Goal: Task Accomplishment & Management: Use online tool/utility

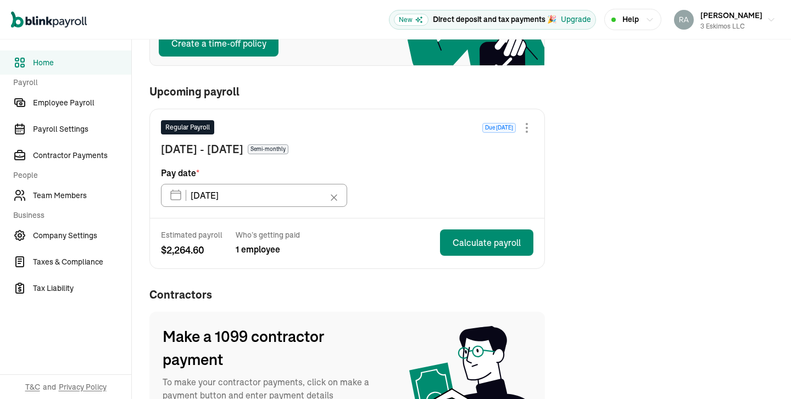
scroll to position [218, 0]
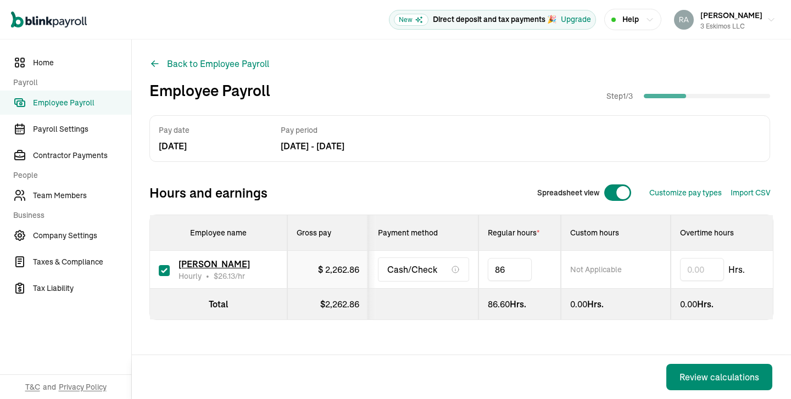
type input "8"
type input "59.70"
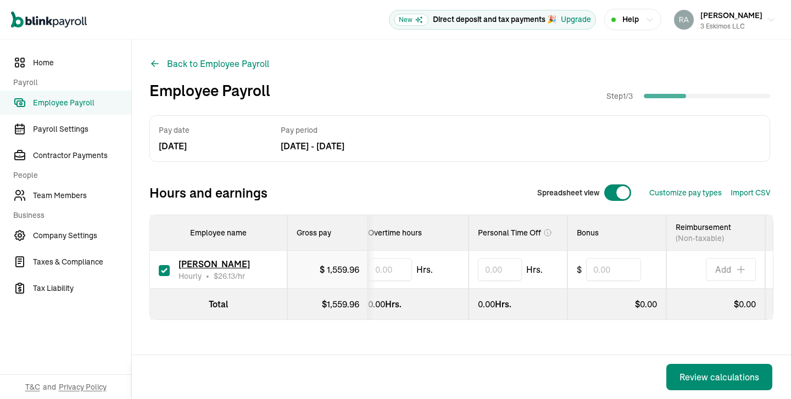
scroll to position [0, 313]
click at [612, 277] on input "text" at bounding box center [612, 269] width 55 height 23
type input "200.00"
click at [711, 377] on div "Review calculations" at bounding box center [719, 377] width 80 height 13
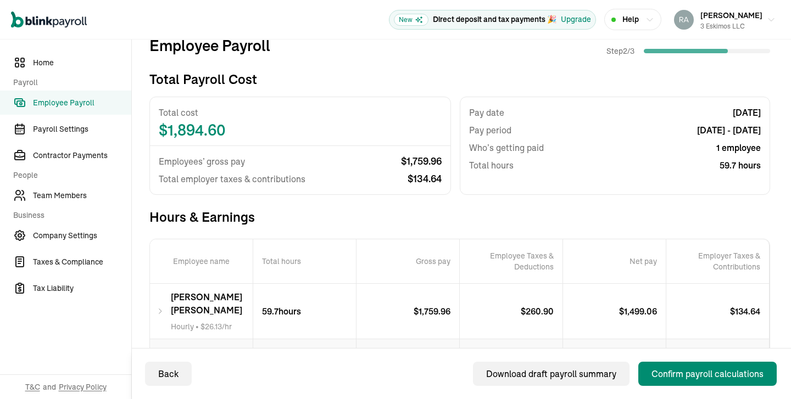
scroll to position [66, 0]
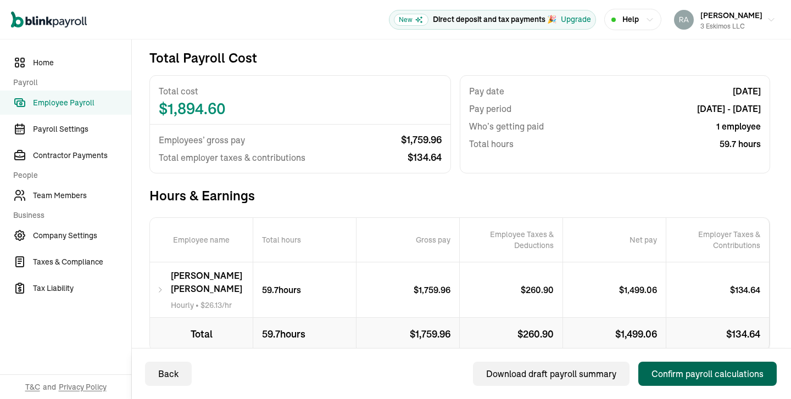
click at [681, 375] on div "Confirm payroll calculations" at bounding box center [707, 373] width 112 height 13
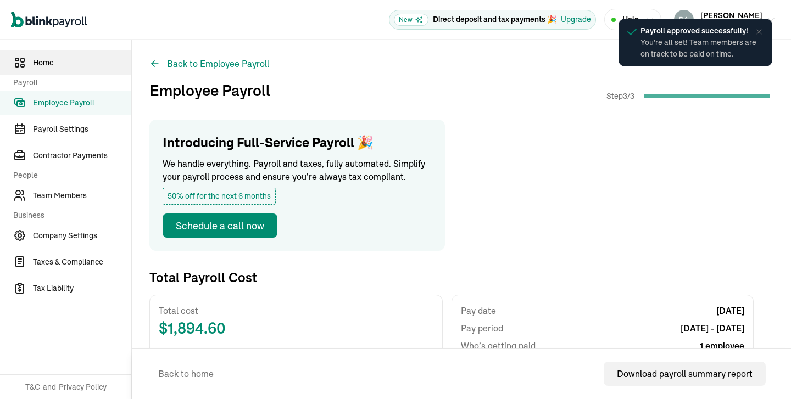
click at [59, 64] on span "Home" at bounding box center [82, 63] width 98 height 12
